Goal: Transaction & Acquisition: Purchase product/service

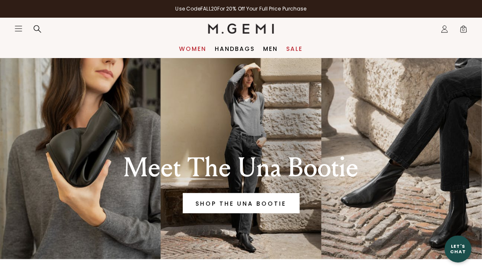
click at [186, 47] on link "Women" at bounding box center [192, 48] width 27 height 7
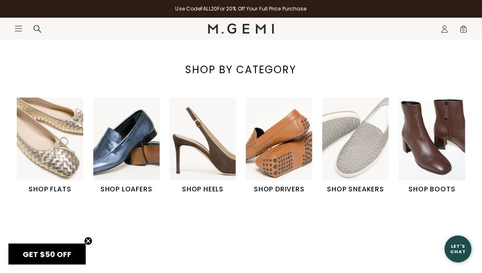
scroll to position [231, 0]
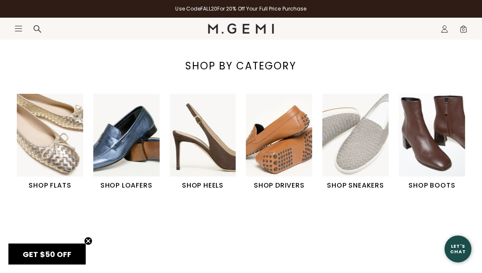
click at [413, 138] on img "6 / 6" at bounding box center [432, 135] width 66 height 83
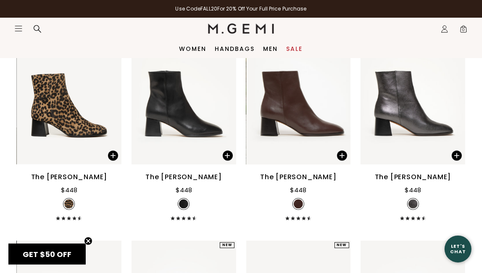
scroll to position [341, 0]
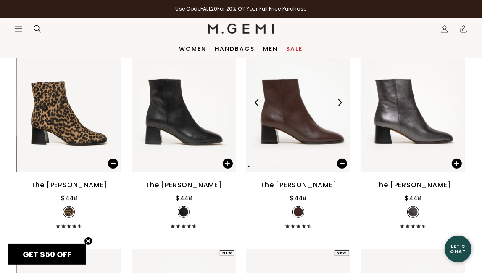
click at [308, 121] on img at bounding box center [298, 102] width 105 height 139
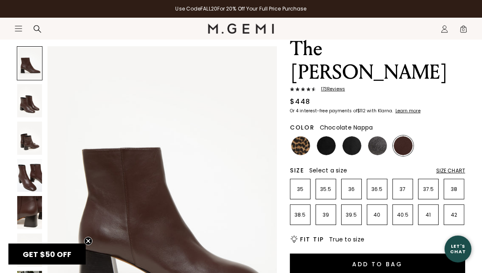
scroll to position [52, 0]
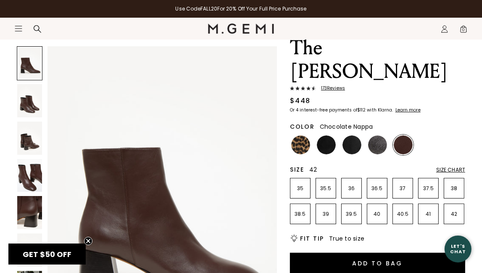
click at [456, 211] on p "42" at bounding box center [454, 214] width 20 height 7
click at [371, 135] on img at bounding box center [377, 144] width 19 height 19
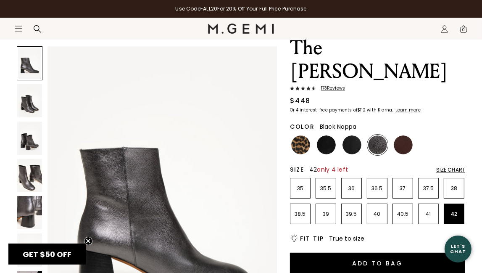
click at [350, 135] on img at bounding box center [351, 144] width 19 height 19
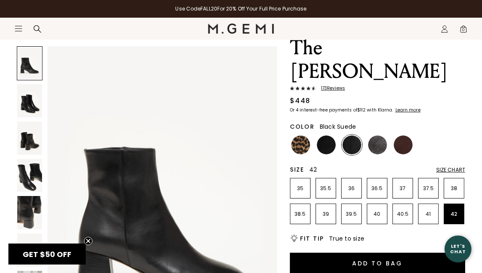
click at [325, 135] on img at bounding box center [326, 144] width 19 height 19
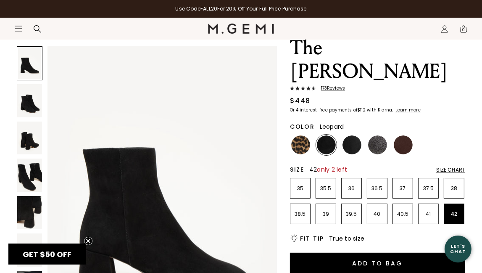
click at [305, 135] on img at bounding box center [300, 144] width 19 height 19
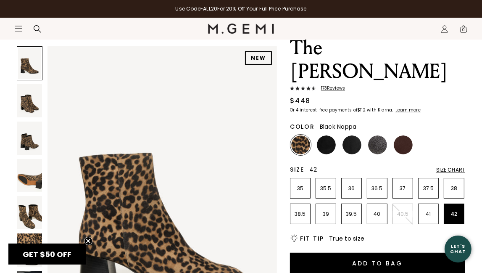
click at [352, 135] on img at bounding box center [351, 144] width 19 height 19
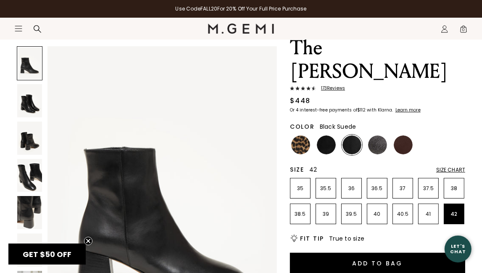
click at [320, 135] on img at bounding box center [326, 144] width 19 height 19
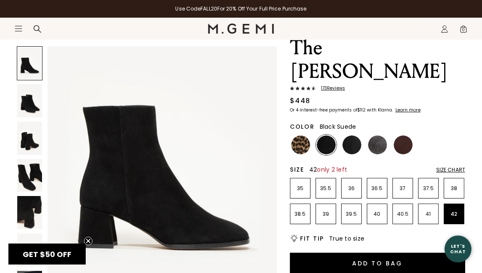
scroll to position [43, 0]
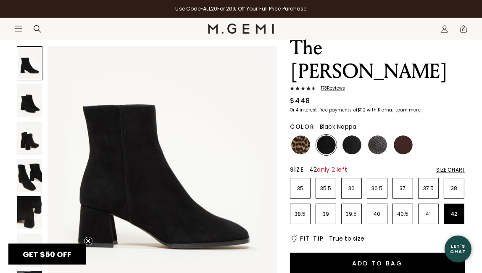
click at [347, 135] on img at bounding box center [351, 144] width 19 height 19
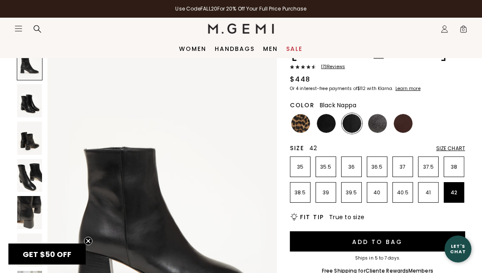
scroll to position [71, 0]
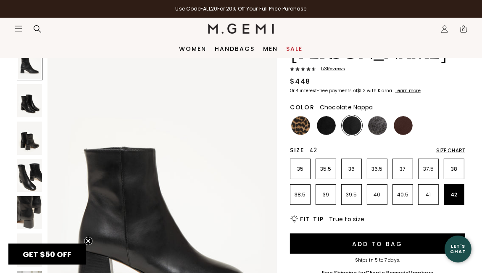
click at [406, 116] on img at bounding box center [403, 125] width 19 height 19
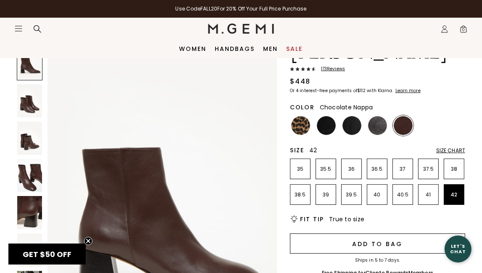
click at [361, 233] on button "Add to Bag" at bounding box center [377, 243] width 175 height 20
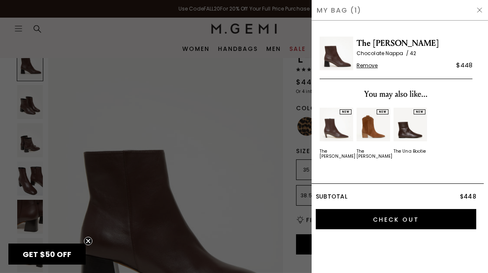
click at [375, 125] on img "2 / 3" at bounding box center [374, 125] width 34 height 34
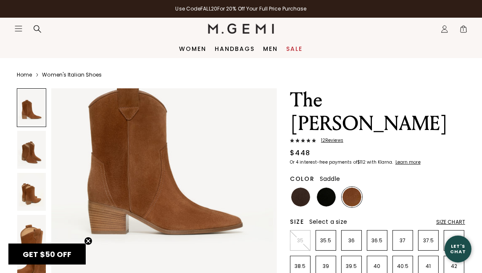
scroll to position [95, 0]
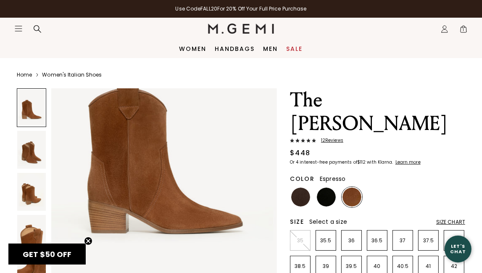
click at [300, 187] on img at bounding box center [300, 196] width 19 height 19
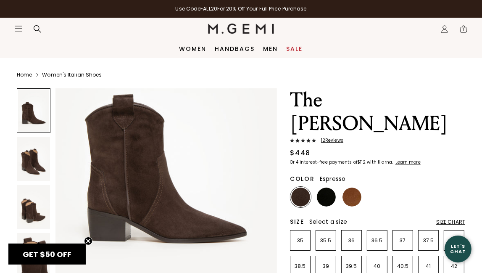
scroll to position [85, 0]
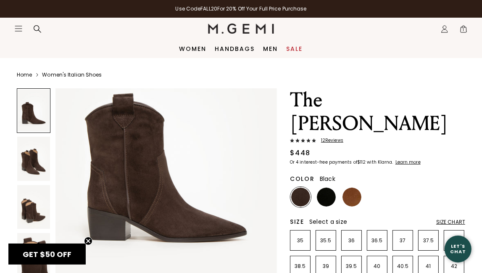
click at [330, 187] on img at bounding box center [326, 196] width 19 height 19
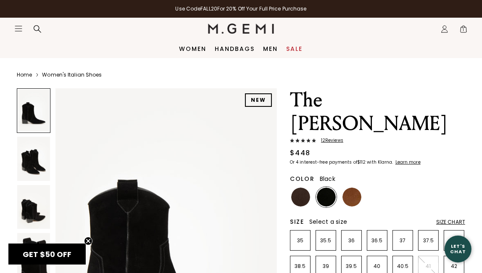
click at [23, 148] on img at bounding box center [33, 159] width 33 height 44
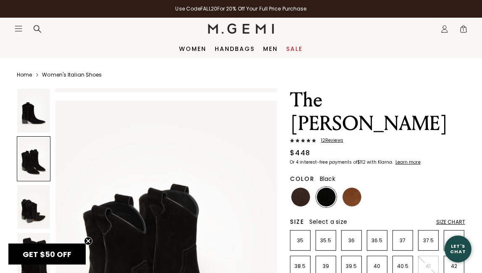
scroll to position [295, 0]
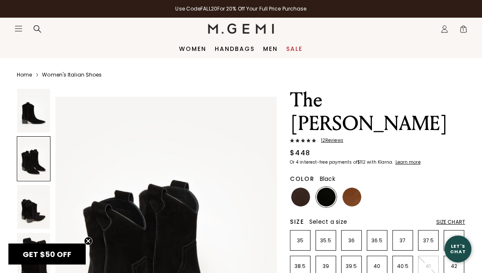
click at [23, 148] on div at bounding box center [34, 158] width 34 height 45
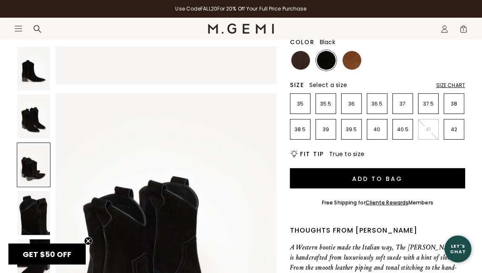
scroll to position [232, 0]
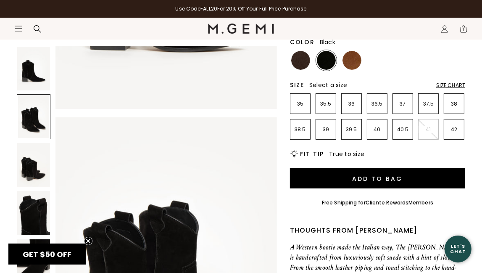
click at [465, 29] on span "1" at bounding box center [463, 30] width 8 height 8
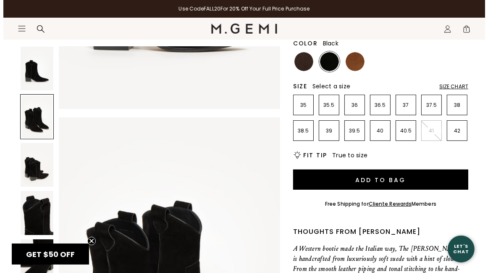
scroll to position [0, 0]
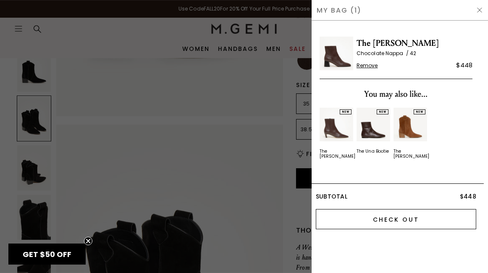
click at [382, 210] on input "Check Out" at bounding box center [396, 219] width 161 height 20
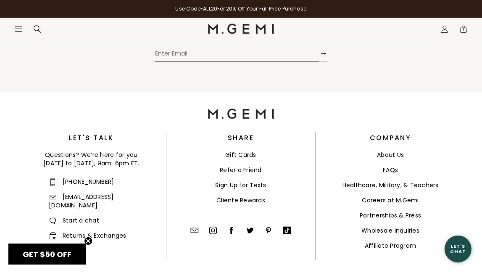
scroll to position [1766, 0]
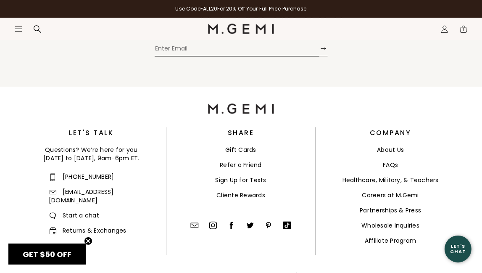
click at [240, 191] on link "Cliente Rewards" at bounding box center [240, 195] width 49 height 8
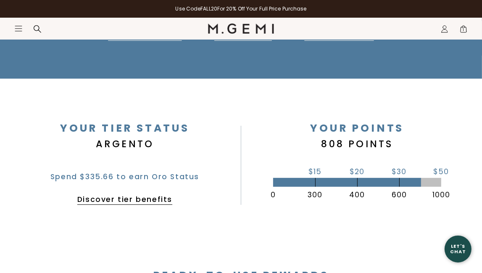
scroll to position [159, 0]
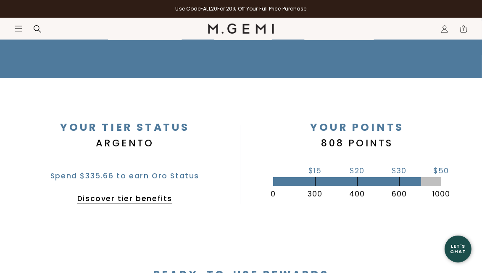
click at [241, 172] on div at bounding box center [241, 164] width 0 height 79
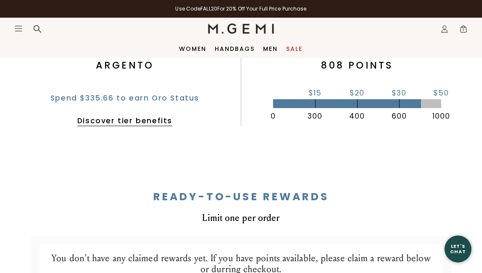
scroll to position [235, 0]
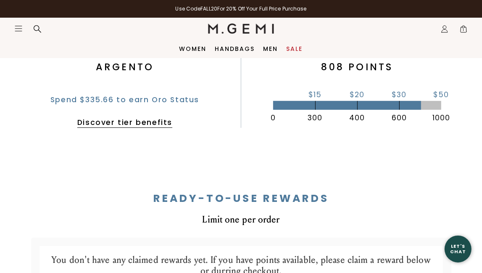
click at [130, 124] on link "Discover tier benefits" at bounding box center [124, 122] width 95 height 10
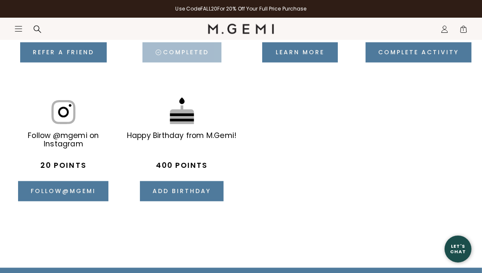
scroll to position [1397, 0]
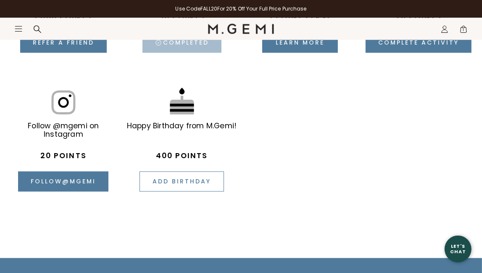
click at [168, 176] on button "Add birthday" at bounding box center [181, 181] width 84 height 20
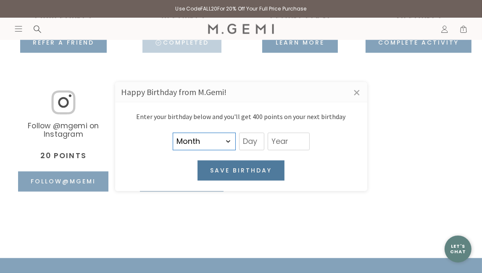
click at [224, 142] on select "Month January February March April May June July August September October Novem…" at bounding box center [204, 141] width 63 height 18
select select "11"
click at [173, 132] on select "Month January February March April May June July August September October Novem…" at bounding box center [204, 141] width 63 height 18
click at [245, 141] on input "text" at bounding box center [251, 141] width 25 height 18
type input "17"
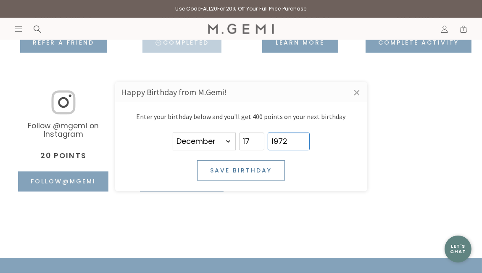
type input "1972"
click at [243, 168] on button "Save birthday" at bounding box center [241, 170] width 88 height 20
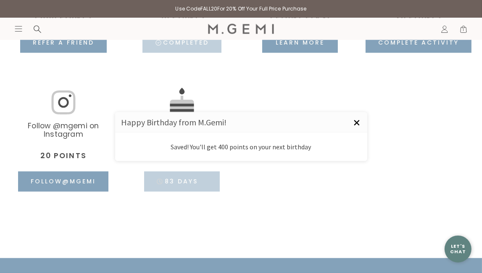
click at [359, 120] on link "×" at bounding box center [356, 122] width 21 height 21
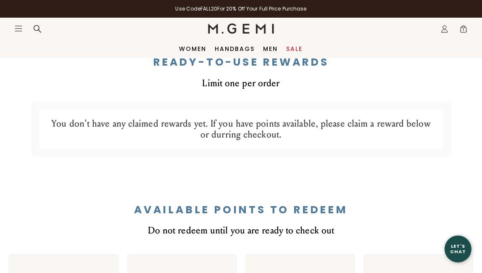
scroll to position [368, 0]
